Goal: Navigation & Orientation: Find specific page/section

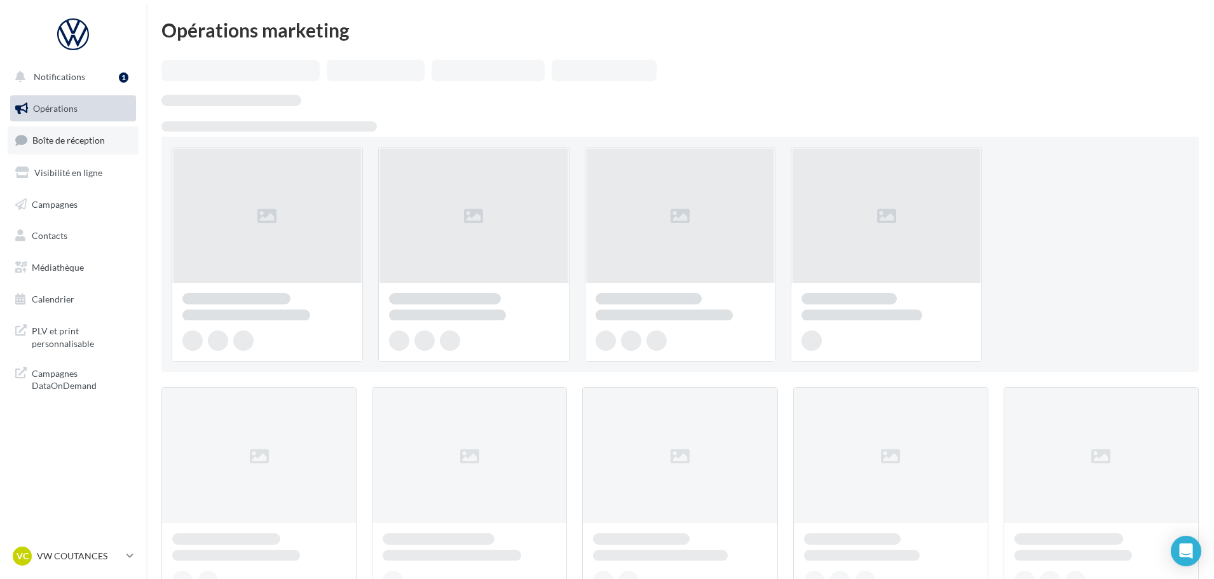
click at [54, 132] on link "Boîte de réception" at bounding box center [73, 139] width 131 height 27
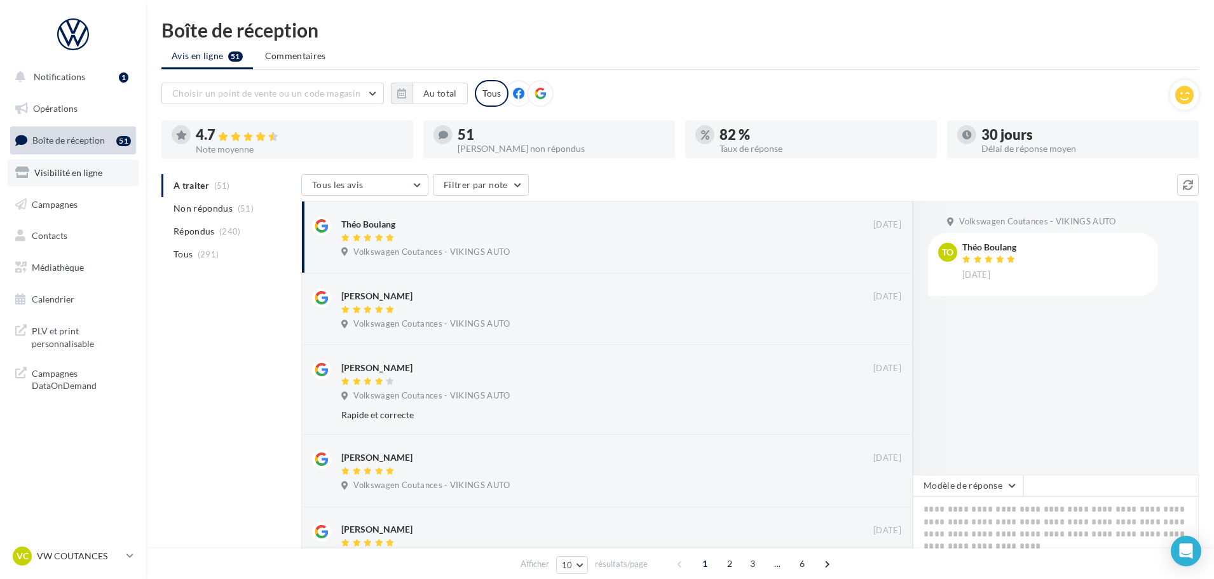
click at [95, 178] on link "Visibilité en ligne" at bounding box center [73, 173] width 131 height 27
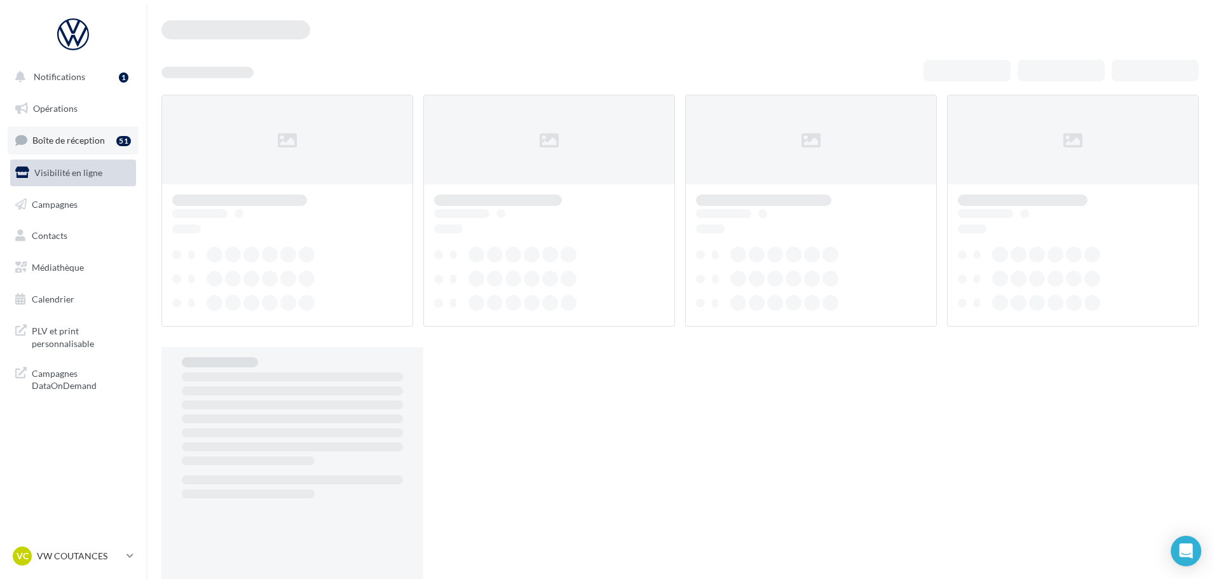
click at [101, 146] on link "Boîte de réception 51" at bounding box center [73, 139] width 131 height 27
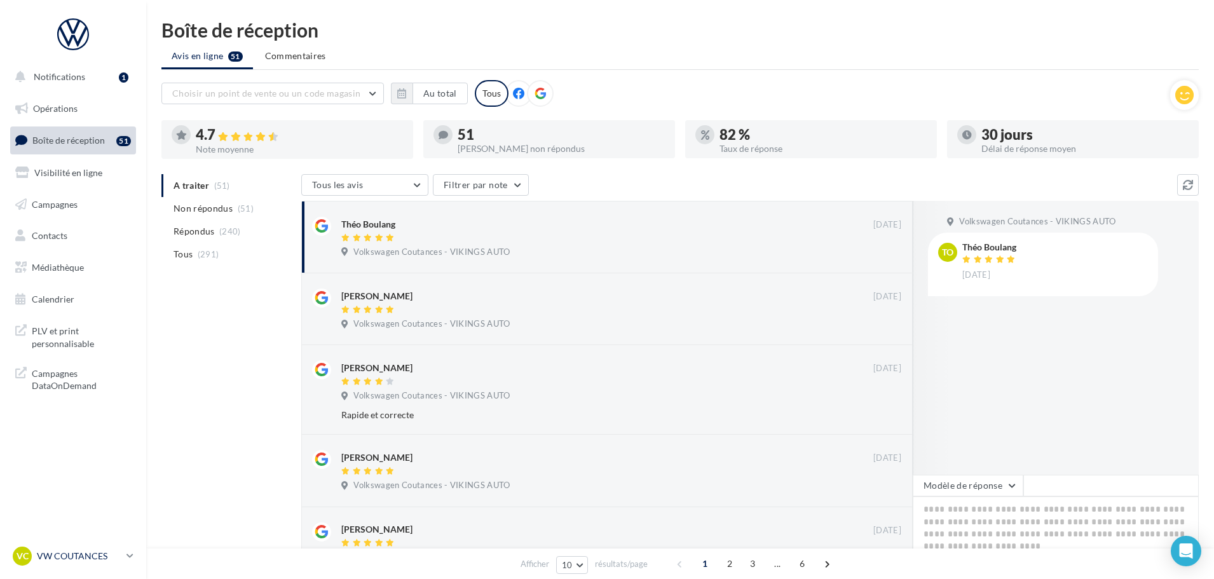
click at [118, 549] on div "VC VW COUTANCES vw-cou-vau" at bounding box center [67, 556] width 109 height 19
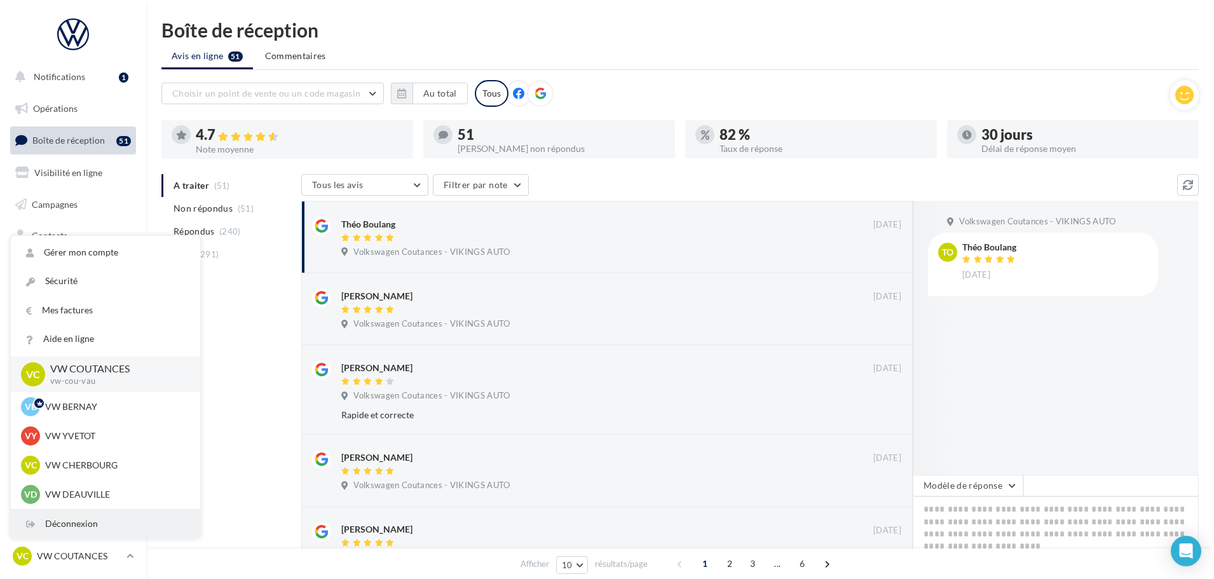
click at [85, 531] on div "Déconnexion" at bounding box center [105, 524] width 189 height 29
